Goal: Transaction & Acquisition: Download file/media

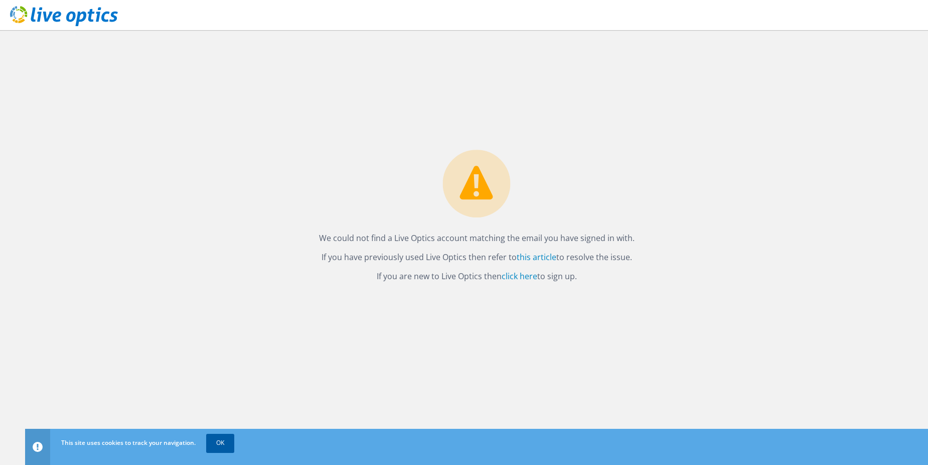
click at [221, 441] on link "OK" at bounding box center [220, 443] width 28 height 18
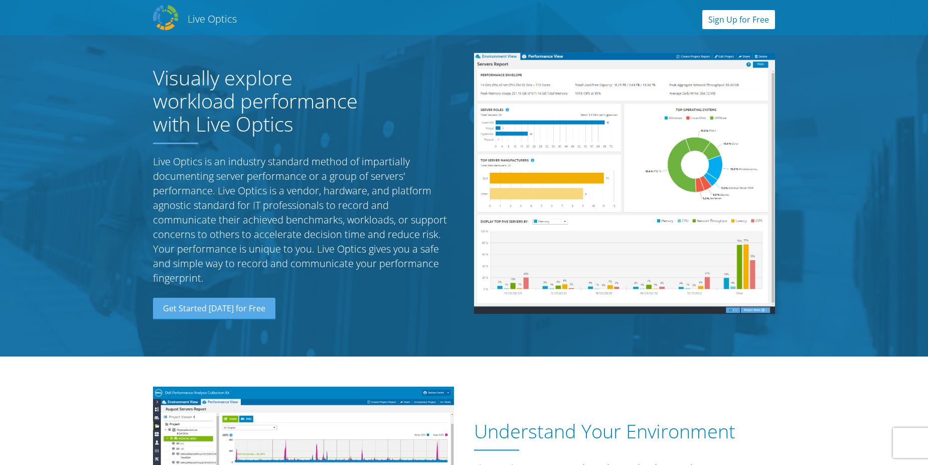
click at [755, 23] on link "Sign Up for Free" at bounding box center [738, 19] width 73 height 19
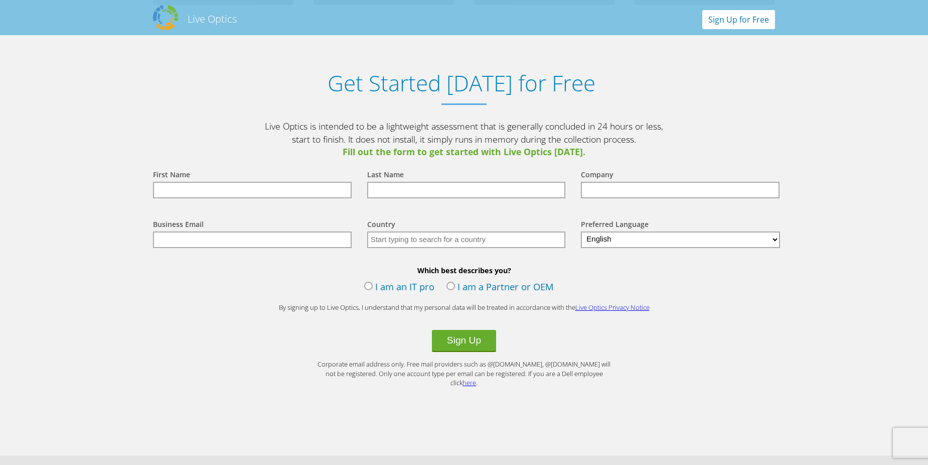
scroll to position [1046, 0]
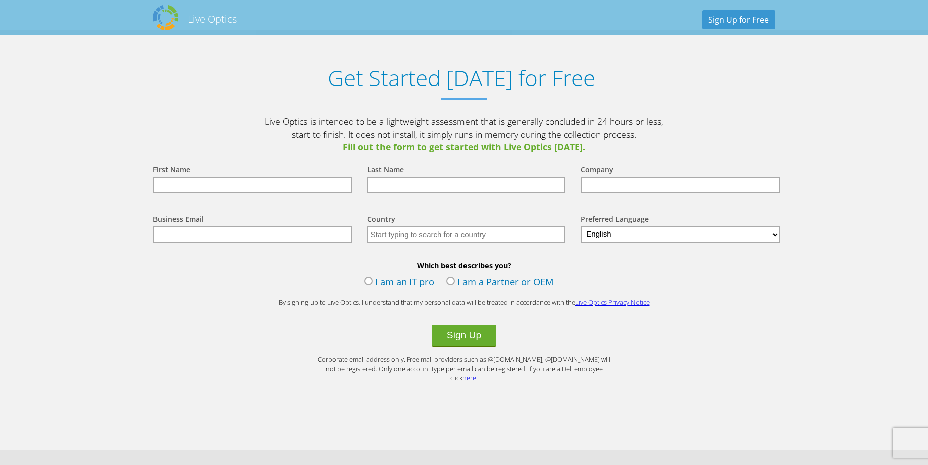
click at [292, 187] on input "text" at bounding box center [252, 185] width 199 height 17
type input "Ahmed"
type input "Hassan"
type input "Global Air Navigation Services"
type input "[EMAIL_ADDRESS][PERSON_NAME][DOMAIN_NAME]"
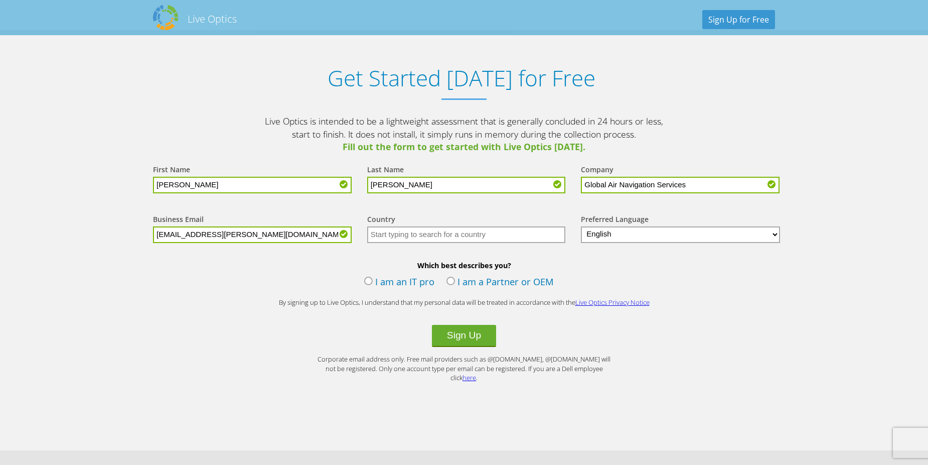
click at [416, 236] on input "text" at bounding box center [466, 234] width 199 height 17
type input "United Arab Emirates"
click at [369, 279] on label "I am an IT pro" at bounding box center [399, 282] width 70 height 15
click at [0, 0] on input "I am an IT pro" at bounding box center [0, 0] width 0 height 0
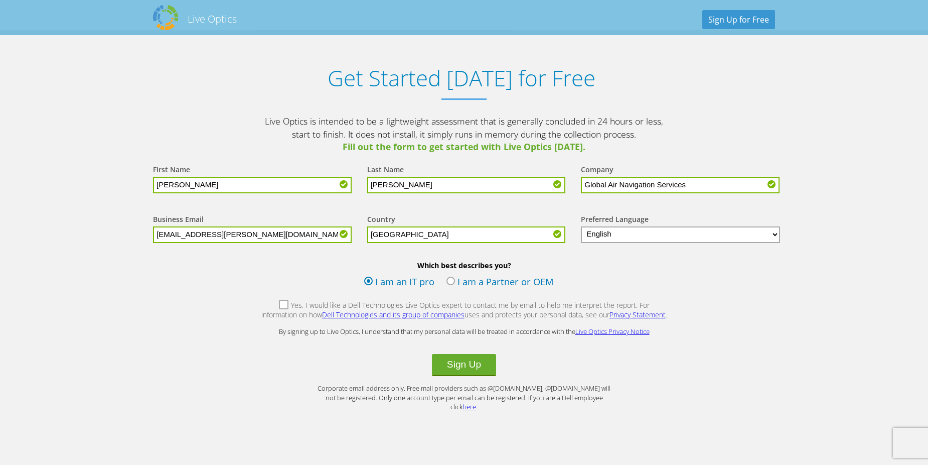
click at [459, 305] on label "Yes, I would like a Dell Technologies Live Optics expert to contact me by email…" at bounding box center [463, 311] width 407 height 22
click at [0, 0] on input "Yes, I would like a Dell Technologies Live Optics expert to contact me by email…" at bounding box center [0, 0] width 0 height 0
click at [474, 366] on button "Sign Up" at bounding box center [464, 365] width 64 height 22
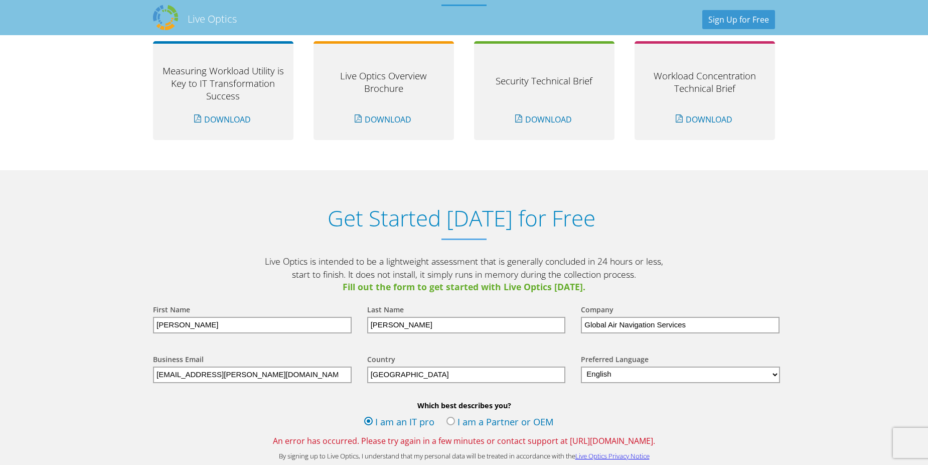
scroll to position [953, 0]
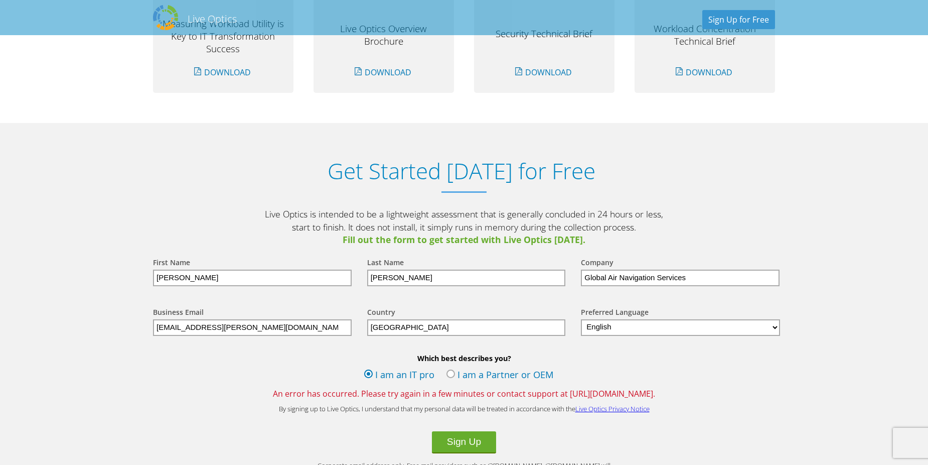
drag, startPoint x: 551, startPoint y: 393, endPoint x: 666, endPoint y: 385, distance: 115.7
click at [666, 385] on div "Which best describes you? I am an IT pro I am a Partner or OEM An error has occ…" at bounding box center [464, 376] width 642 height 46
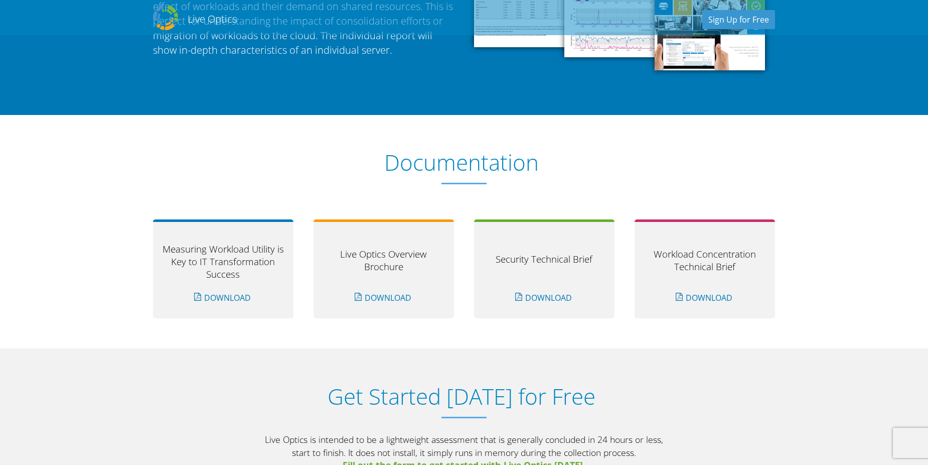
scroll to position [702, 0]
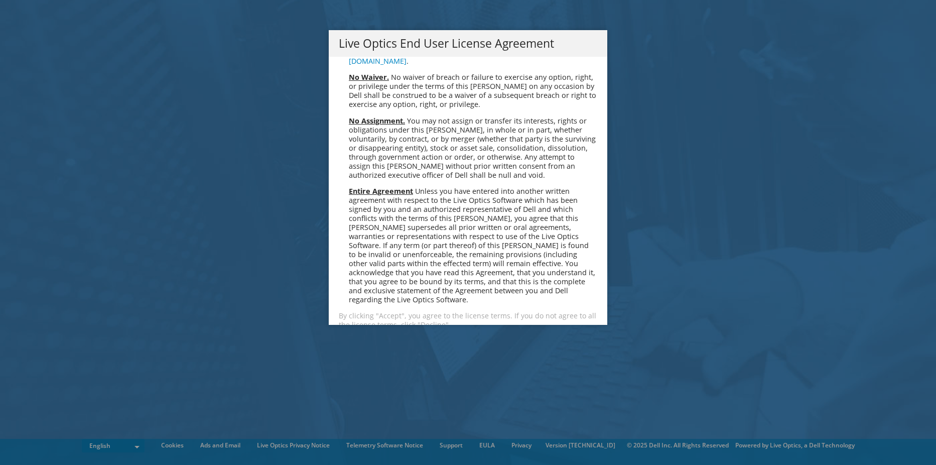
scroll to position [3794, 0]
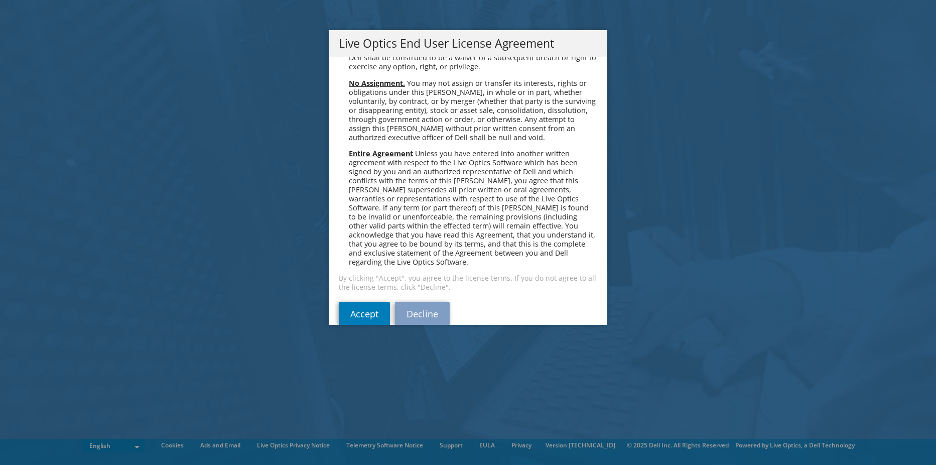
click at [346, 310] on div "Please read the following License Agreement. You must accept the terms of this …" at bounding box center [468, 191] width 278 height 268
click at [346, 302] on link "Accept" at bounding box center [364, 314] width 51 height 24
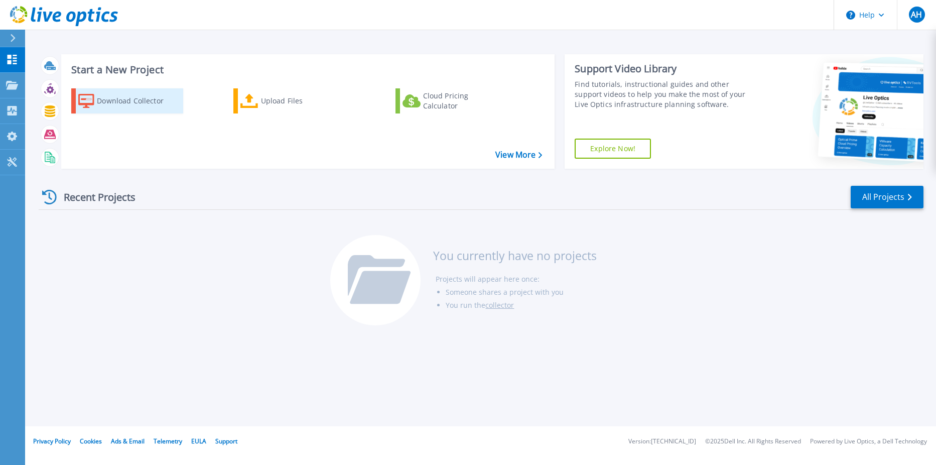
click at [106, 103] on div "Download Collector" at bounding box center [137, 101] width 80 height 20
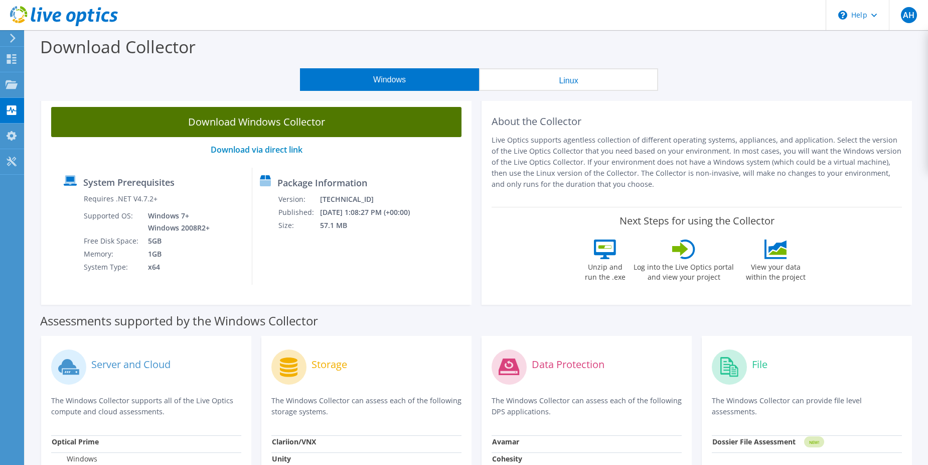
click at [279, 124] on link "Download Windows Collector" at bounding box center [256, 122] width 410 height 30
